Goal: Transaction & Acquisition: Download file/media

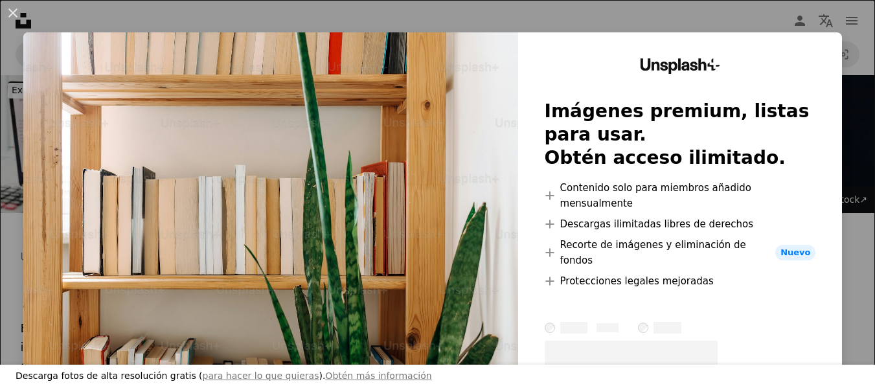
scroll to position [389, 0]
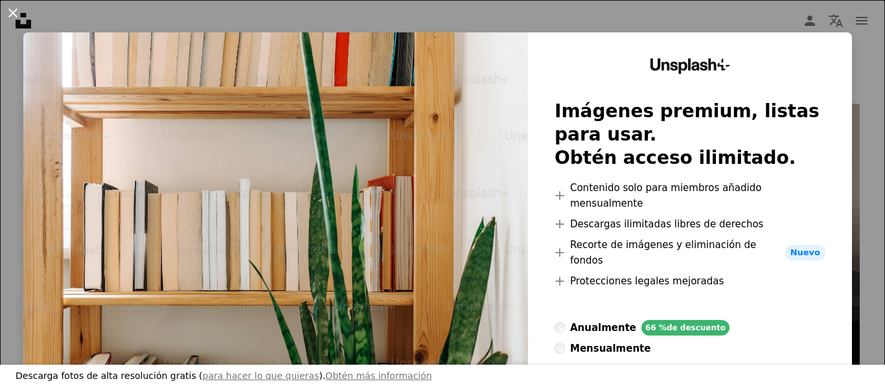
click at [5, 14] on button "An X shape" at bounding box center [13, 13] width 16 height 16
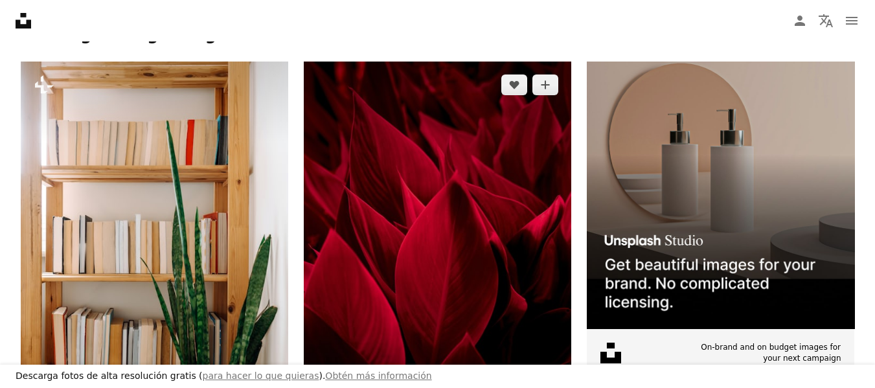
scroll to position [453, 0]
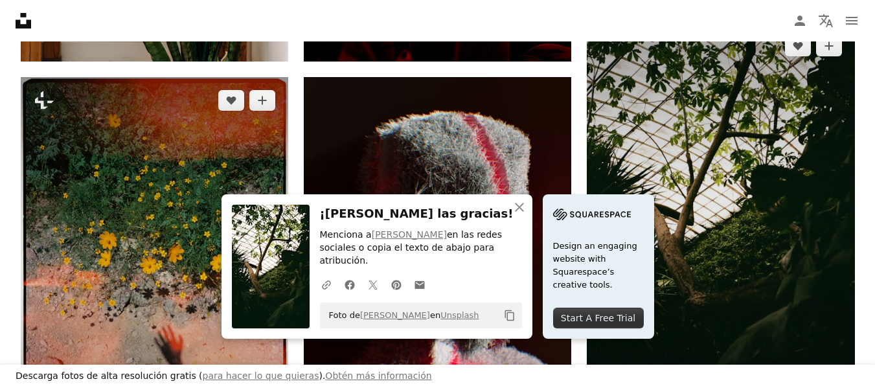
scroll to position [907, 0]
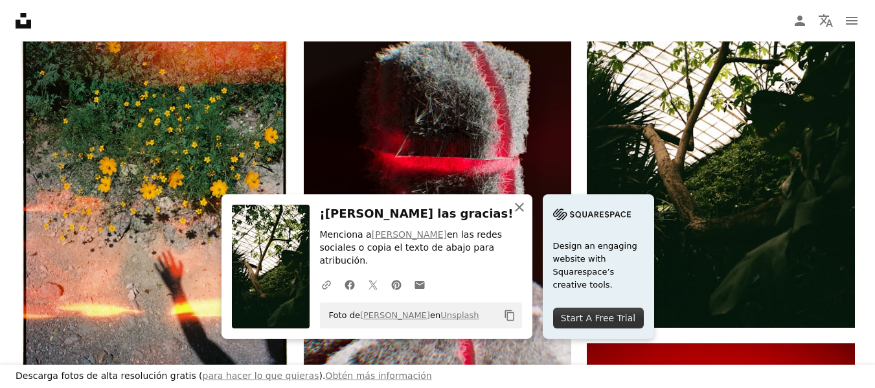
click at [527, 215] on icon "An X shape" at bounding box center [520, 207] width 16 height 16
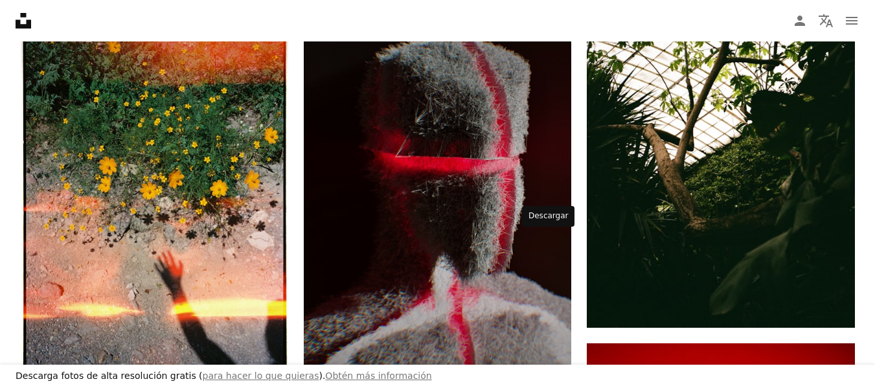
click at [548, 372] on icon "Arrow pointing down" at bounding box center [545, 380] width 10 height 16
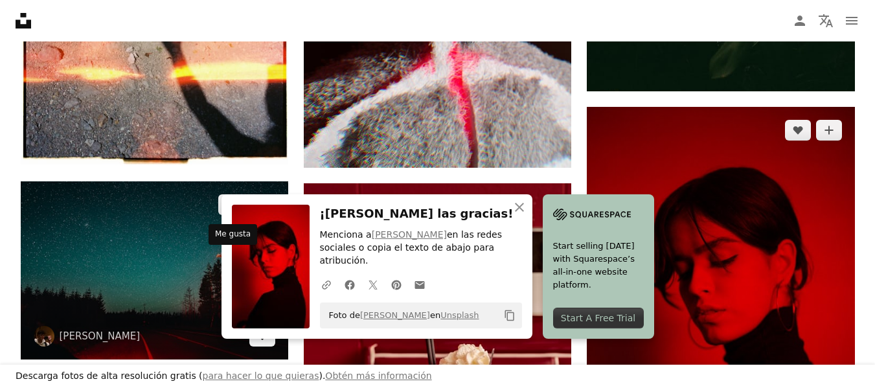
scroll to position [1166, 0]
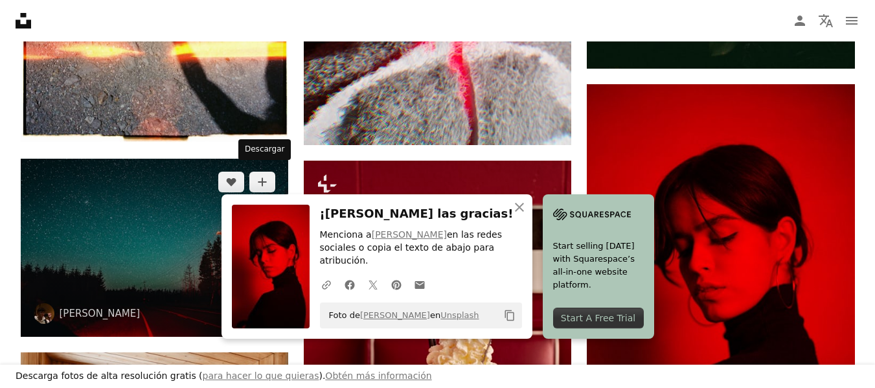
drag, startPoint x: 267, startPoint y: 177, endPoint x: 279, endPoint y: 178, distance: 11.7
click at [267, 303] on link "Arrow pointing down" at bounding box center [262, 313] width 26 height 21
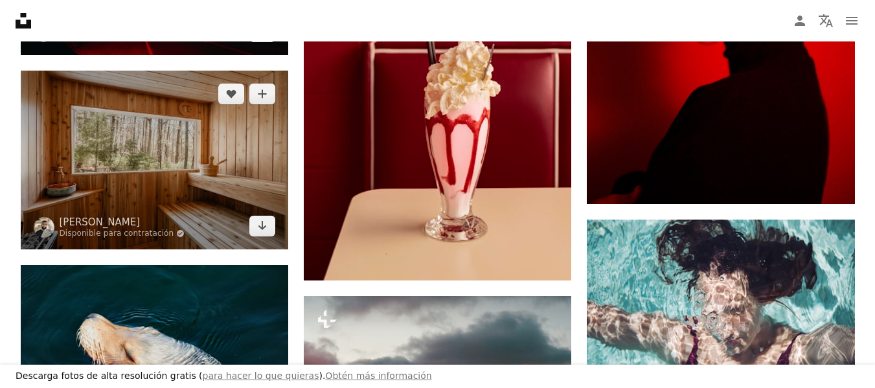
scroll to position [1425, 0]
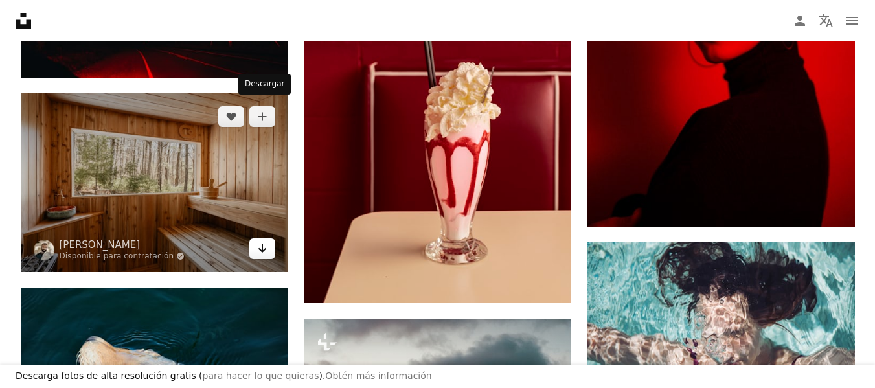
click at [268, 238] on link "Arrow pointing down" at bounding box center [262, 248] width 26 height 21
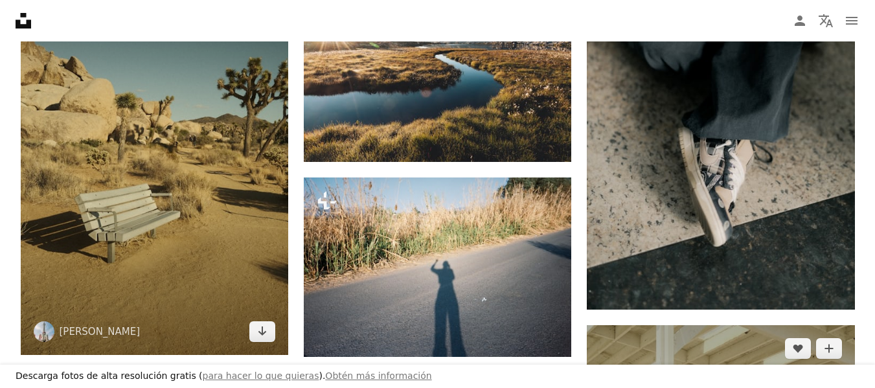
scroll to position [1943, 0]
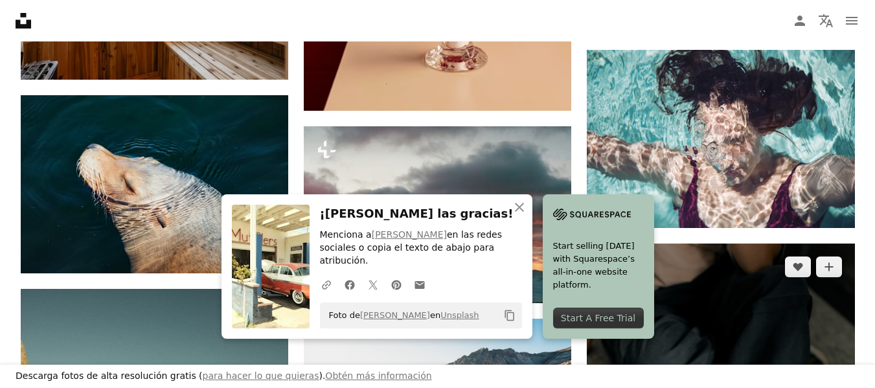
scroll to position [1554, 0]
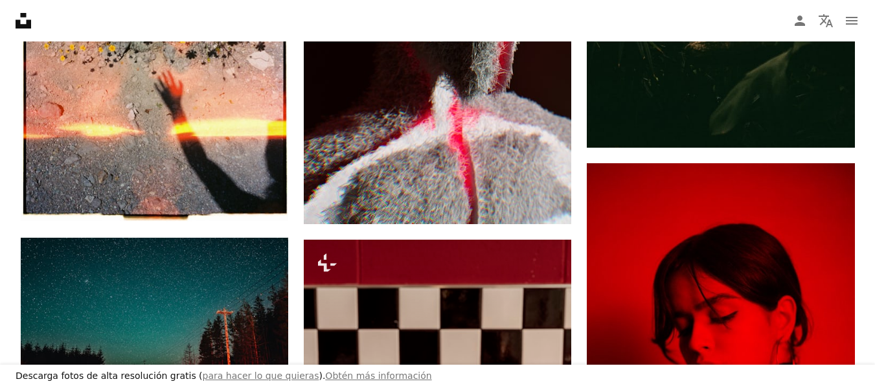
scroll to position [1036, 0]
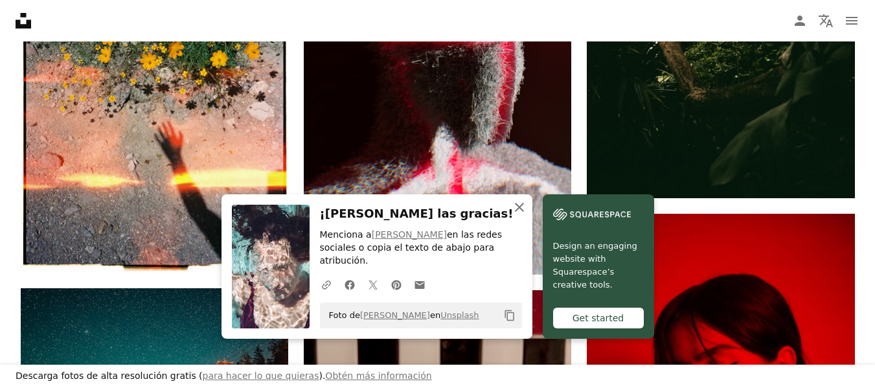
click at [524, 212] on icon "button" at bounding box center [519, 207] width 9 height 9
